Goal: Task Accomplishment & Management: Manage account settings

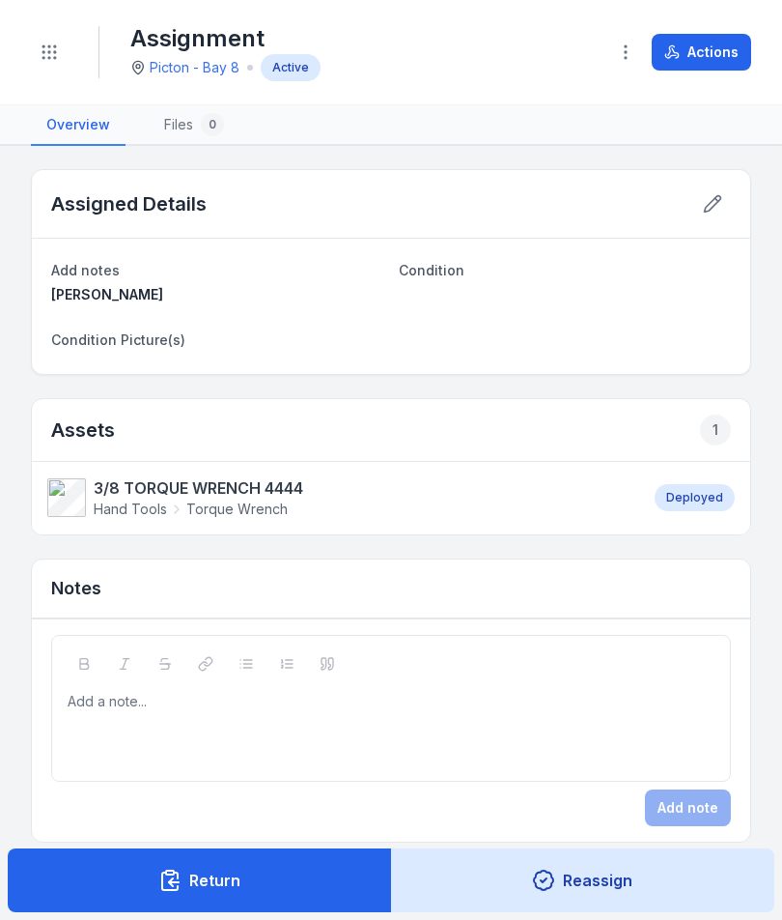
click at [63, 58] on button "Toggle Navigation" at bounding box center [49, 52] width 37 height 37
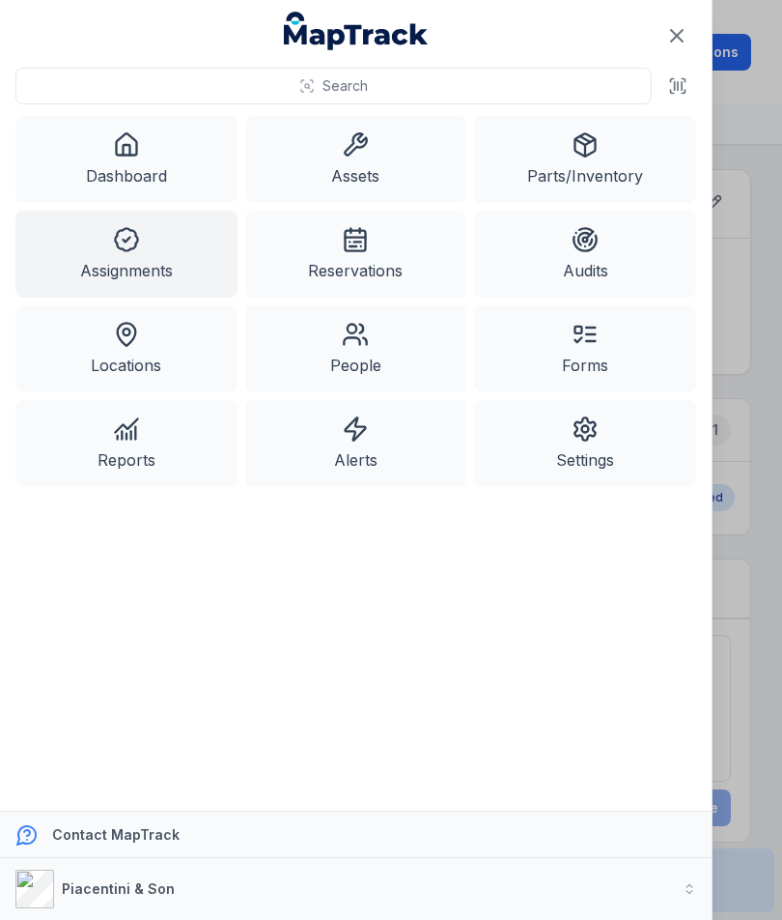
click at [157, 174] on link "Dashboard" at bounding box center [126, 159] width 222 height 87
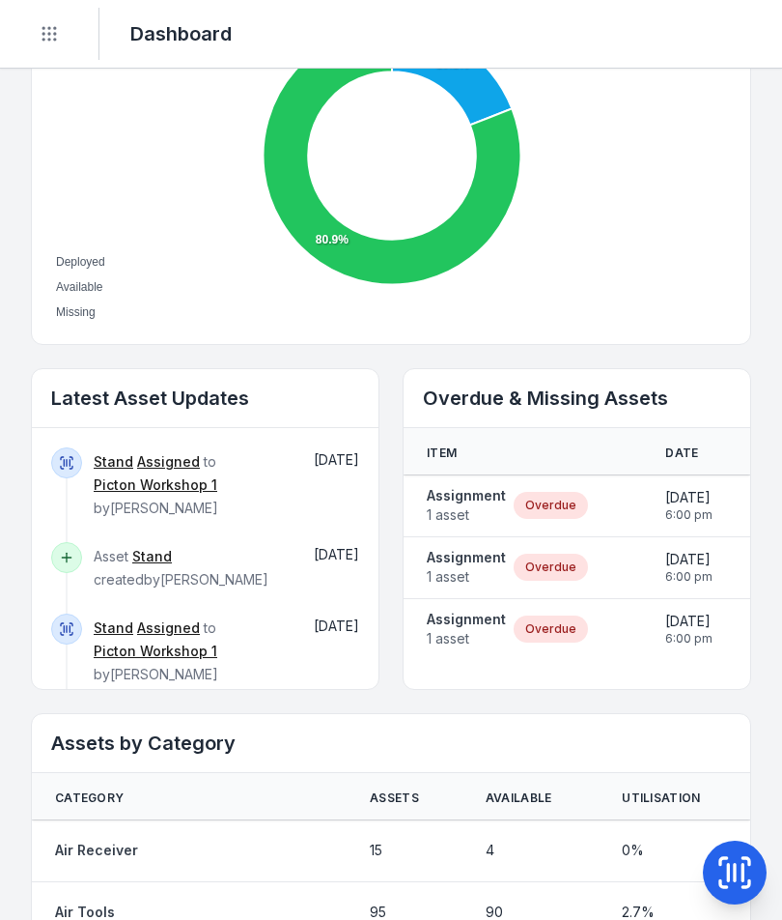
scroll to position [794, 0]
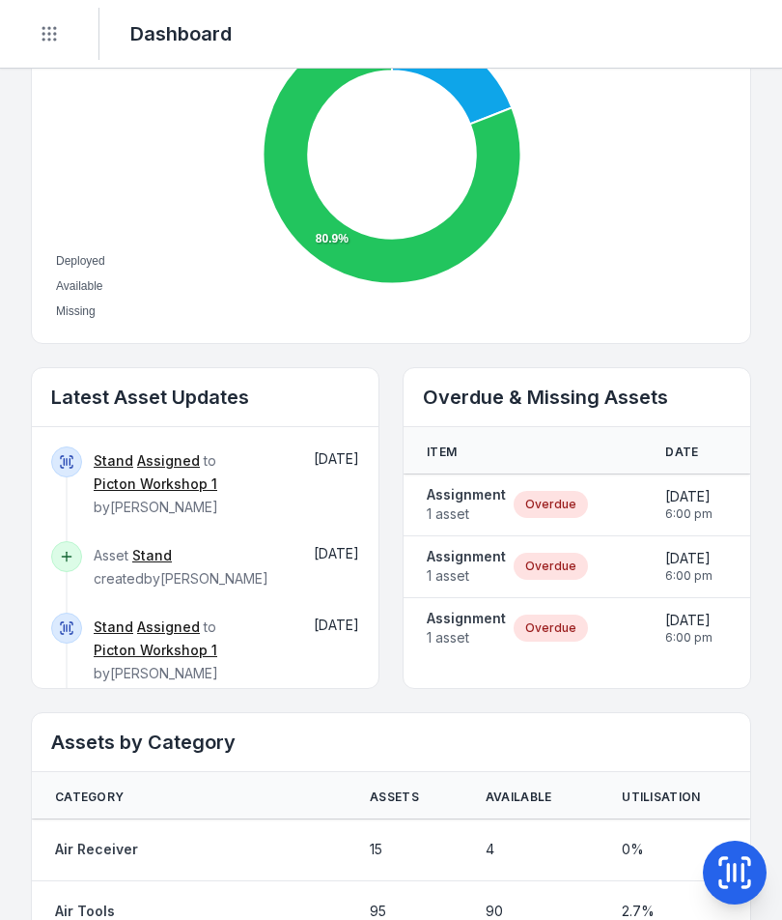
click at [476, 518] on span "1 asset" at bounding box center [466, 513] width 79 height 19
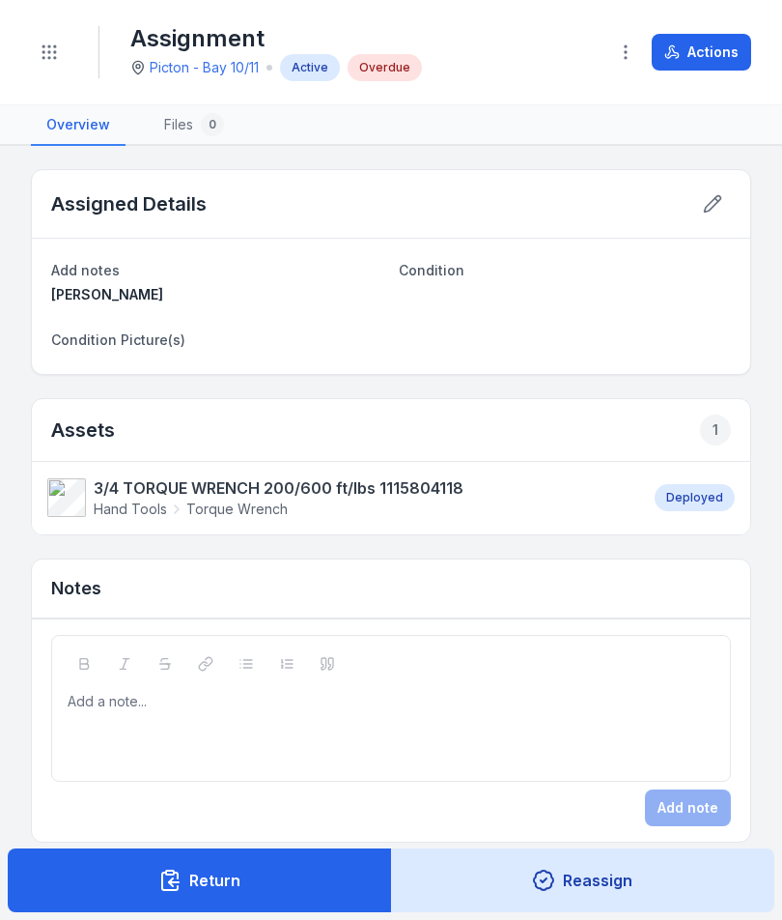
click at [733, 46] on button "Actions" at bounding box center [701, 52] width 99 height 37
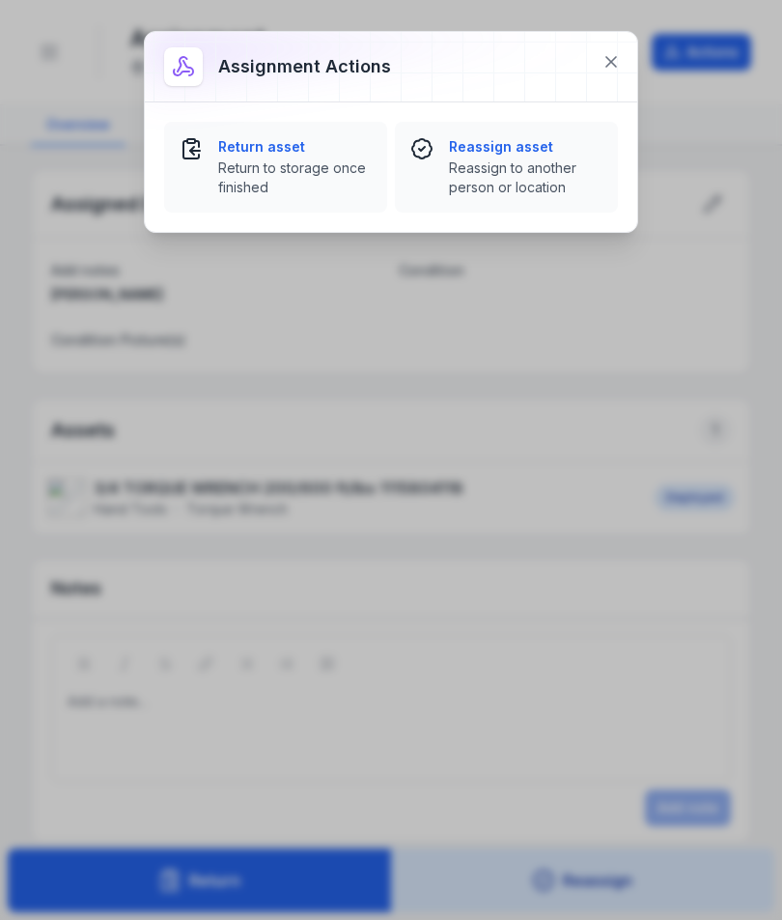
click at [286, 168] on span "Return to storage once finished" at bounding box center [295, 177] width 154 height 39
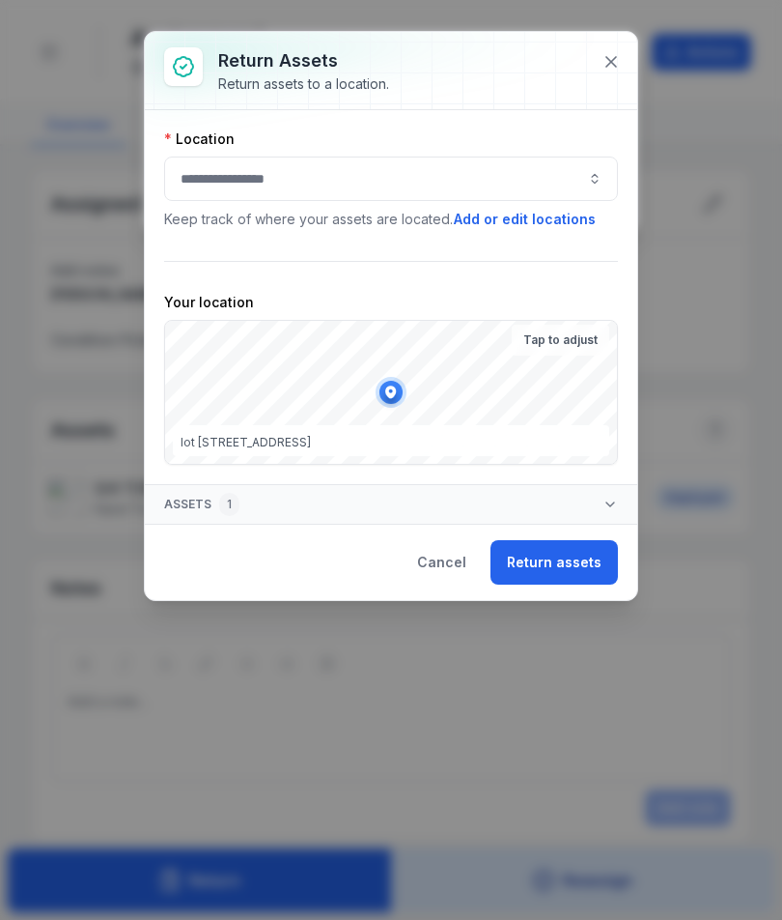
click at [400, 200] on button "button" at bounding box center [391, 178] width 454 height 44
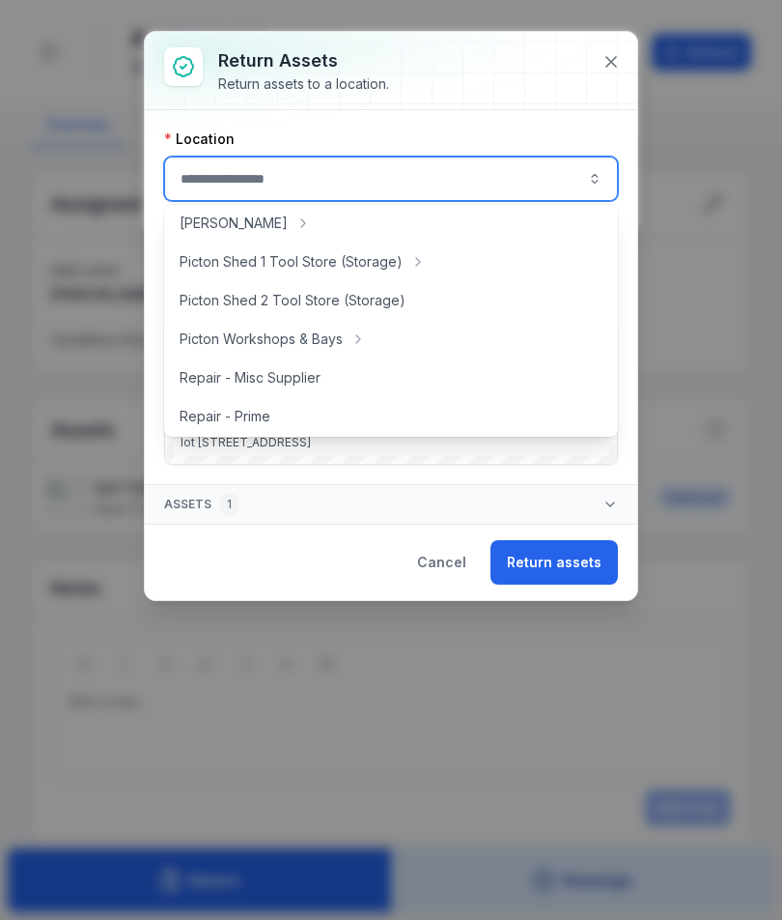
scroll to position [354, 0]
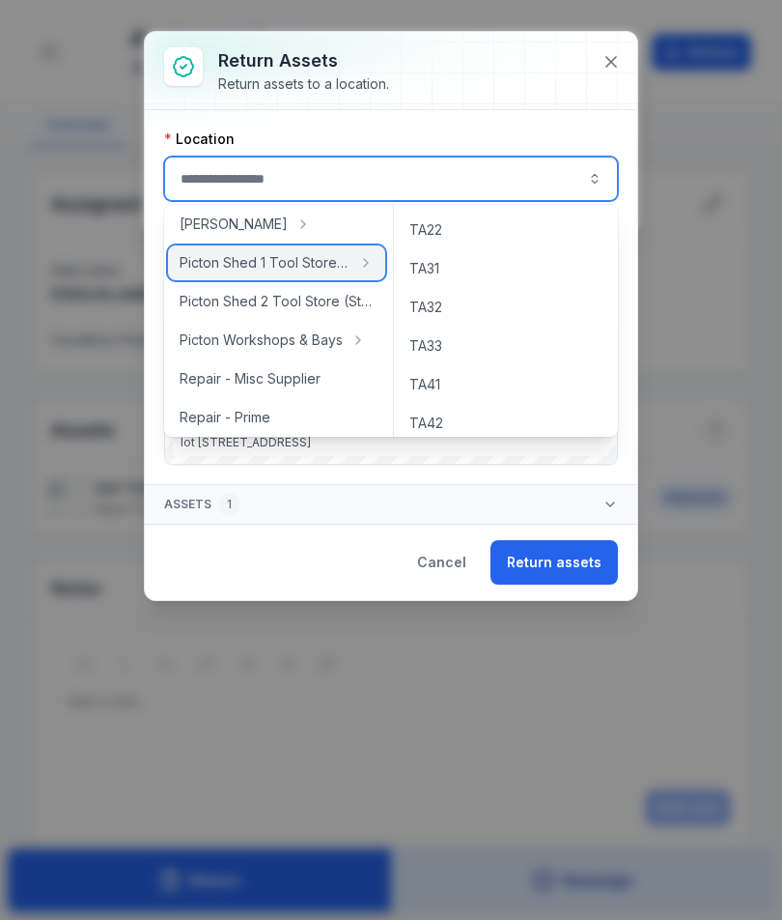
click at [325, 276] on div "Picton Shed 1 Tool Store (Storage)" at bounding box center [276, 262] width 217 height 35
type input "**********"
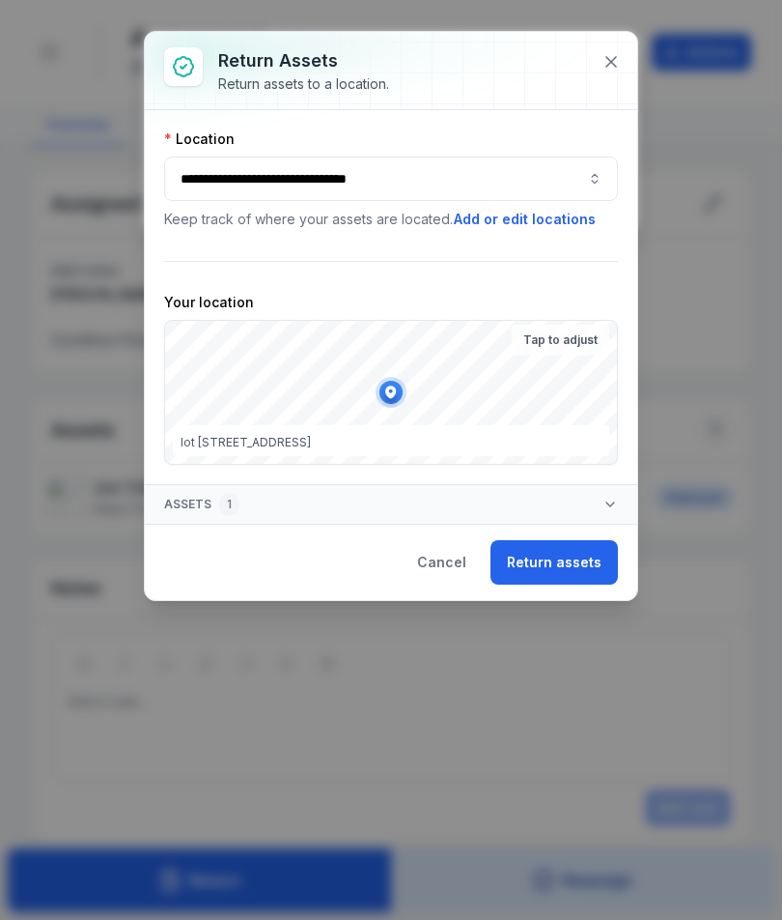
click at [558, 573] on button "Return assets" at bounding box center [554, 562] width 127 height 44
